Goal: Find specific page/section: Find specific page/section

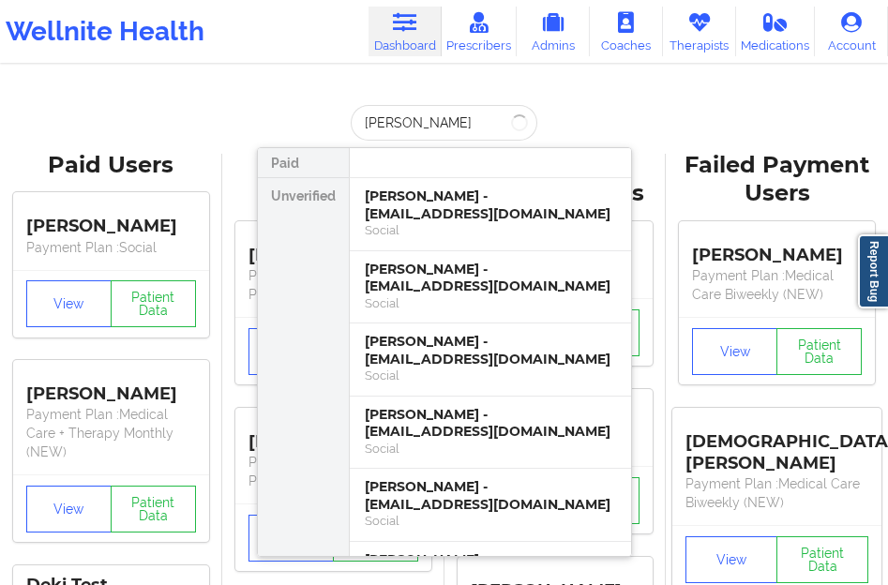
type input "[PERSON_NAME]"
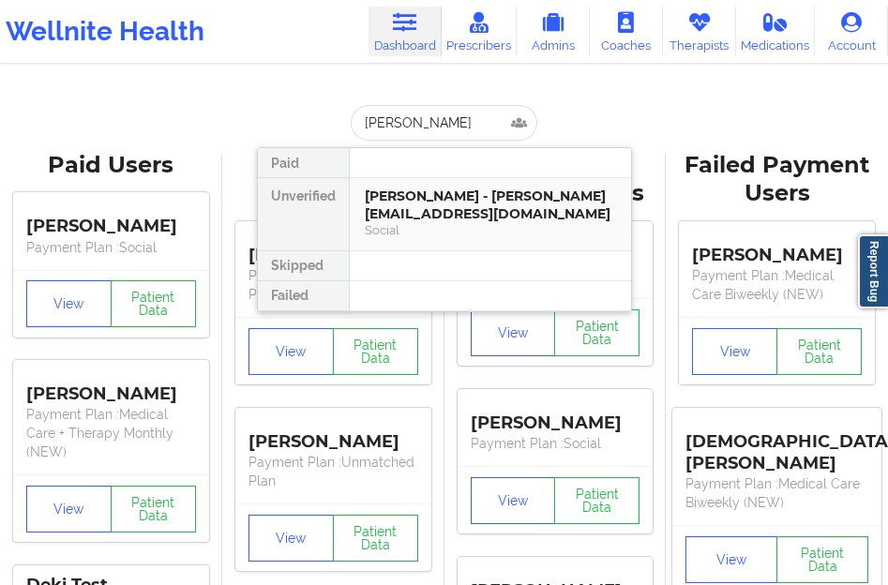
click at [424, 197] on div "[PERSON_NAME] - [PERSON_NAME][EMAIL_ADDRESS][DOMAIN_NAME]" at bounding box center [490, 205] width 251 height 35
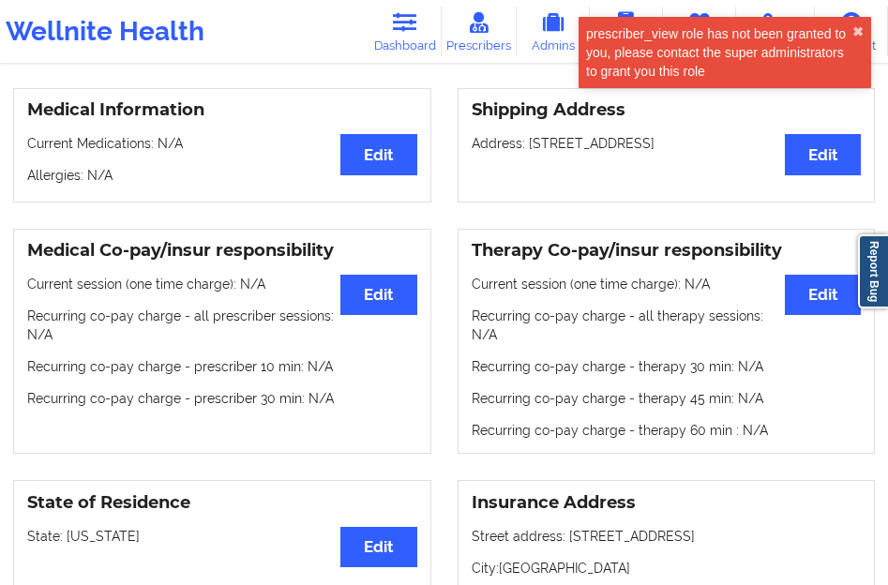
scroll to position [563, 0]
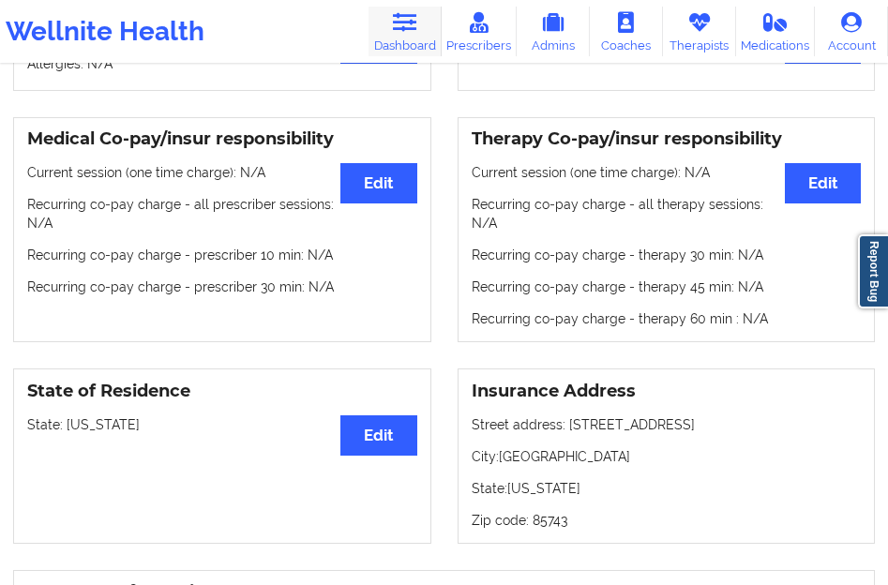
click at [392, 35] on link "Dashboard" at bounding box center [405, 32] width 73 height 50
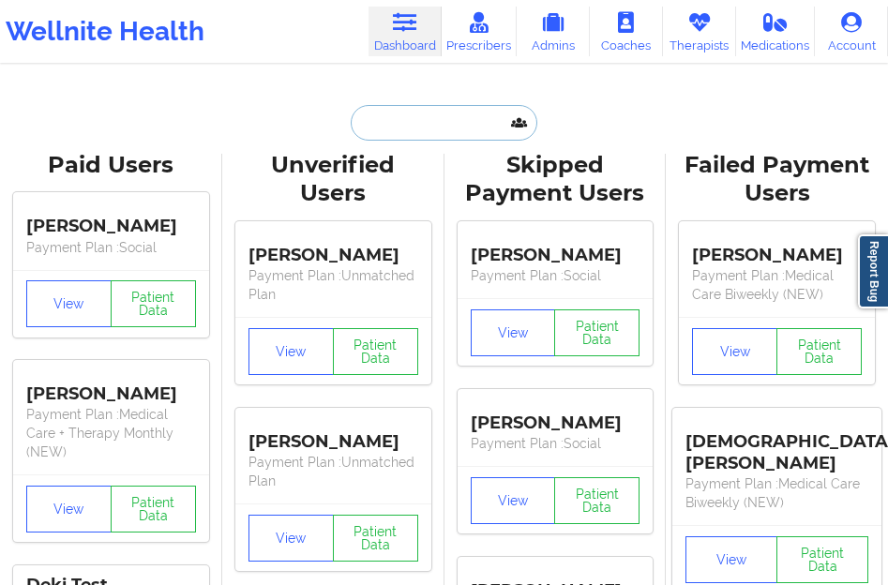
click at [382, 126] on input "text" at bounding box center [444, 123] width 186 height 36
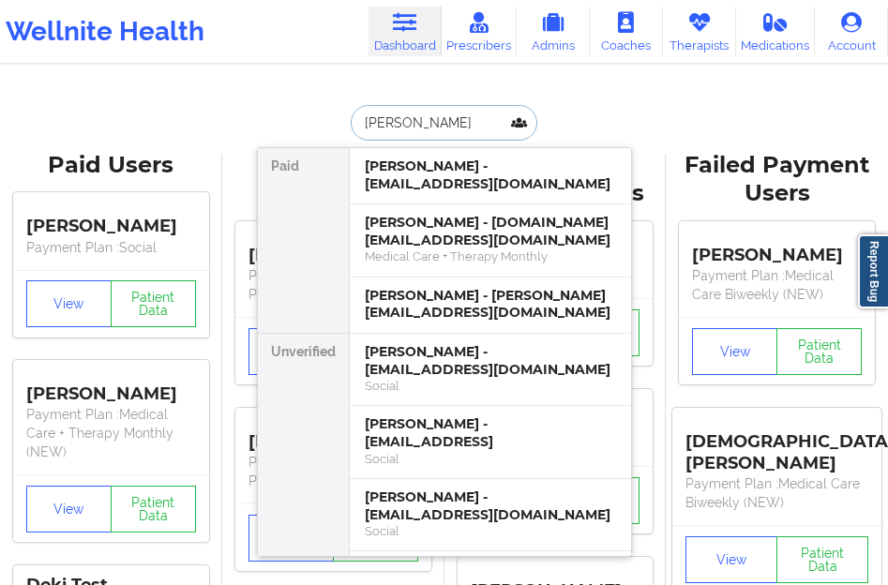
type input "[PERSON_NAME]"
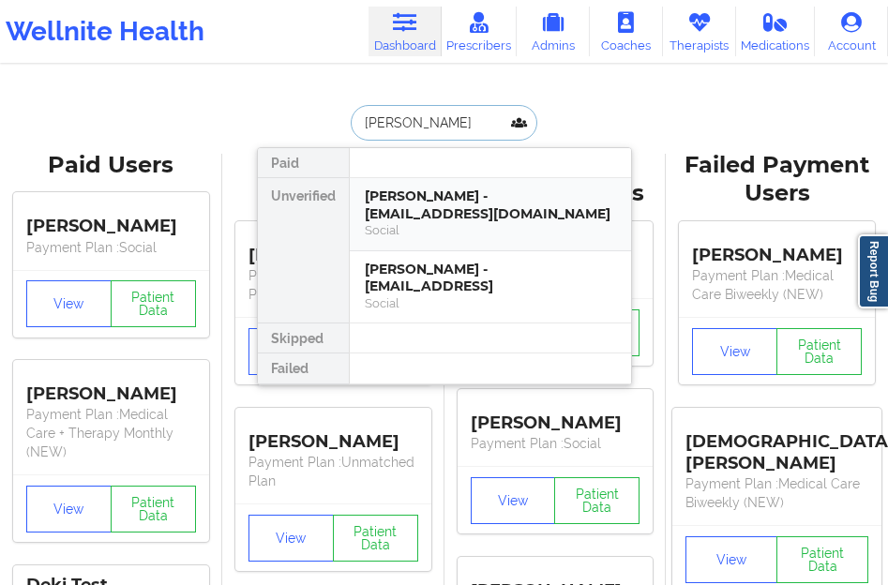
click at [411, 230] on div "Social" at bounding box center [490, 230] width 251 height 16
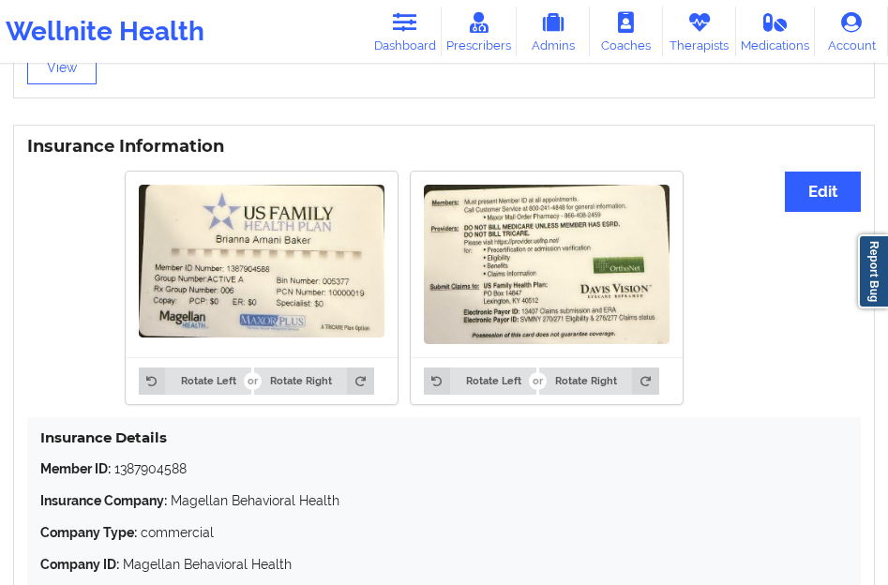
scroll to position [1501, 0]
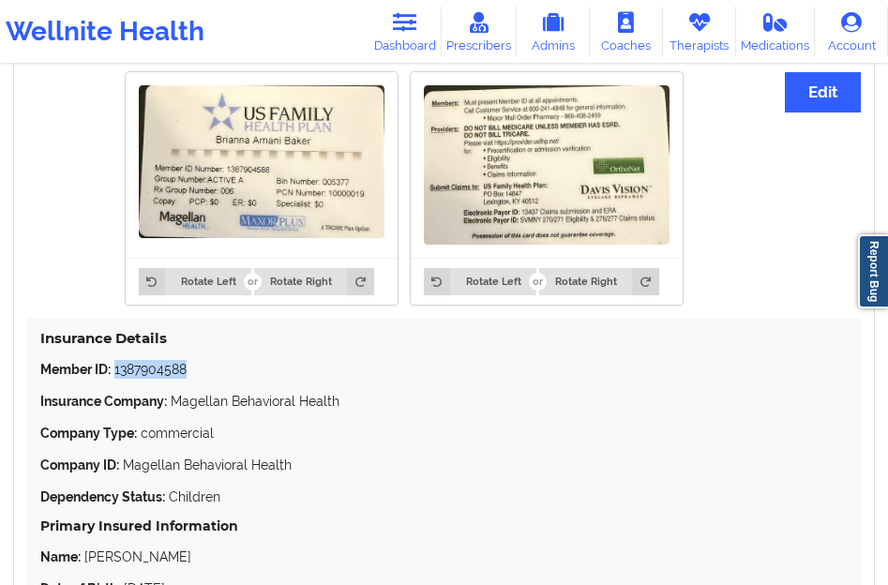
drag, startPoint x: 182, startPoint y: 352, endPoint x: 116, endPoint y: 347, distance: 65.8
click at [116, 360] on p "Member ID: 1387904588" at bounding box center [444, 369] width 808 height 19
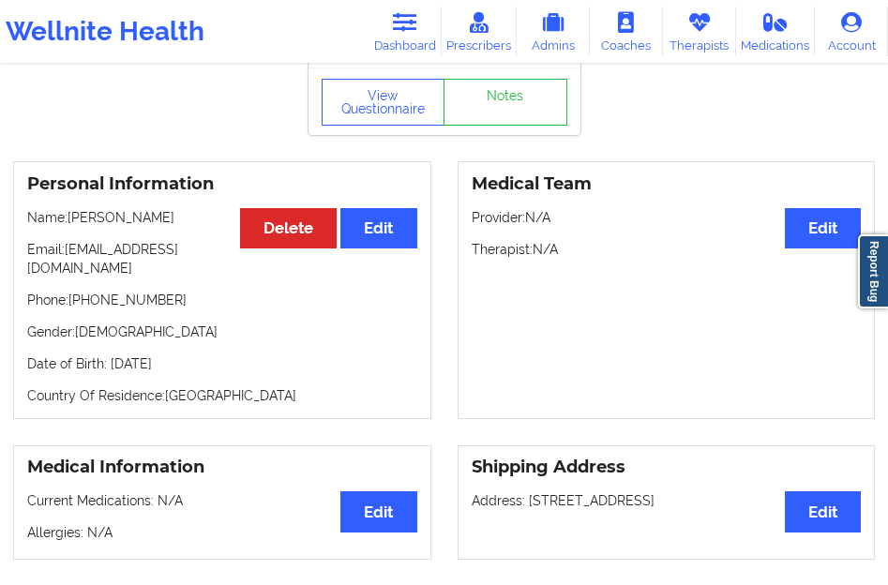
scroll to position [0, 0]
